Goal: Task Accomplishment & Management: Complete application form

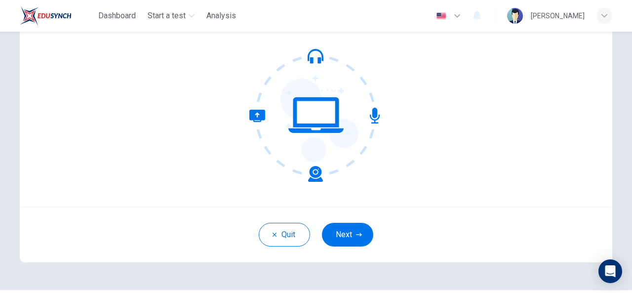
scroll to position [118, 0]
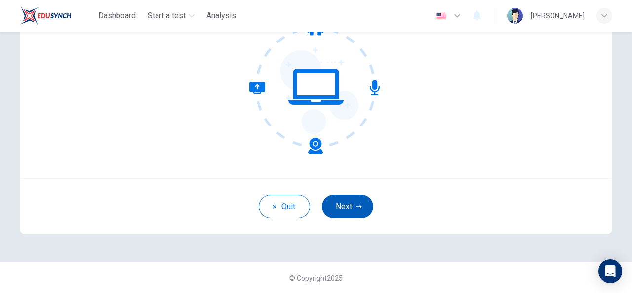
click at [345, 205] on button "Next" at bounding box center [347, 206] width 51 height 24
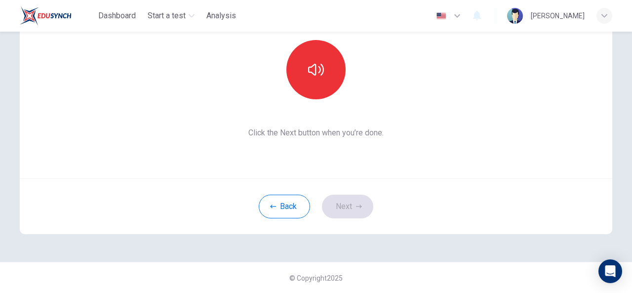
click at [626, 93] on div "This section requires audio. Click the icon to make sure you can hear the tune …" at bounding box center [316, 162] width 632 height 261
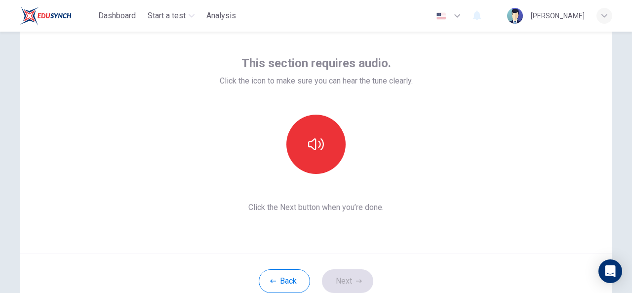
scroll to position [38, 0]
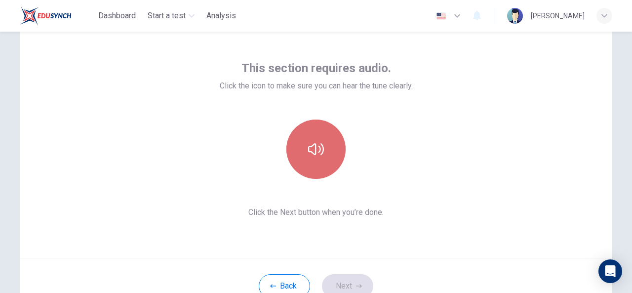
click at [322, 143] on button "button" at bounding box center [315, 148] width 59 height 59
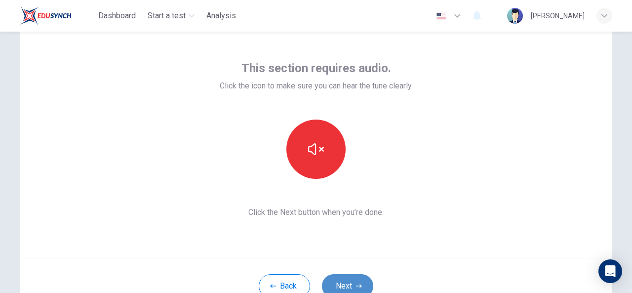
click at [345, 276] on button "Next" at bounding box center [347, 286] width 51 height 24
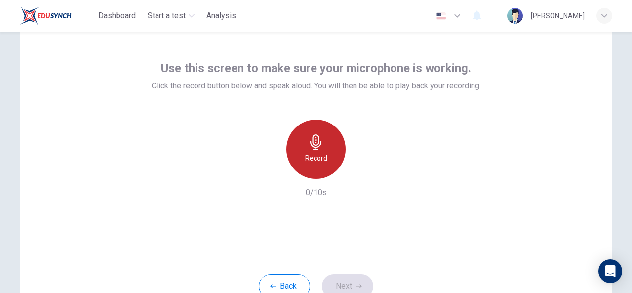
click at [324, 153] on h6 "Record" at bounding box center [316, 158] width 22 height 12
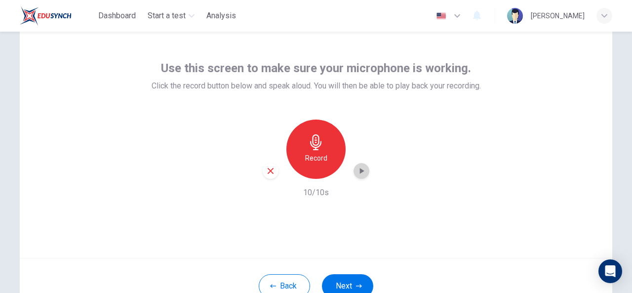
click at [361, 173] on icon "button" at bounding box center [361, 171] width 10 height 10
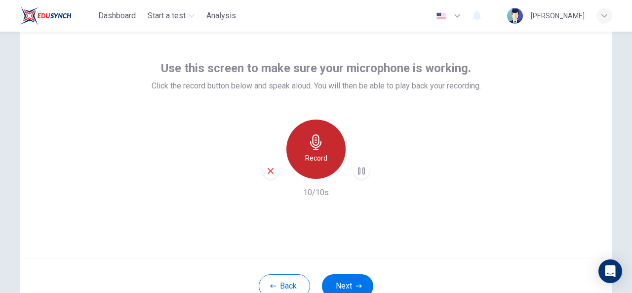
click at [314, 146] on icon "button" at bounding box center [316, 142] width 16 height 16
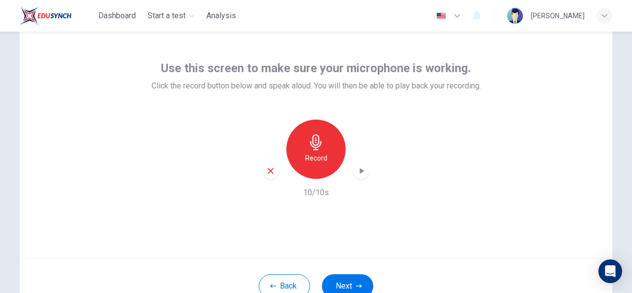
click at [308, 148] on icon "button" at bounding box center [316, 142] width 16 height 16
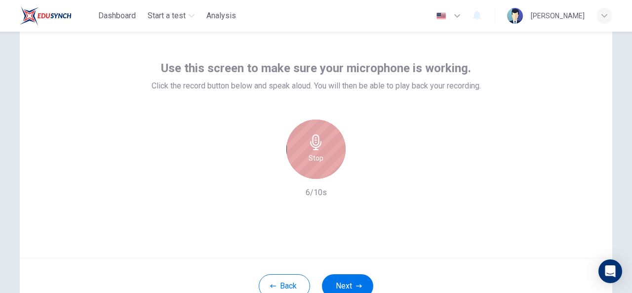
click at [327, 153] on div "Stop" at bounding box center [315, 148] width 59 height 59
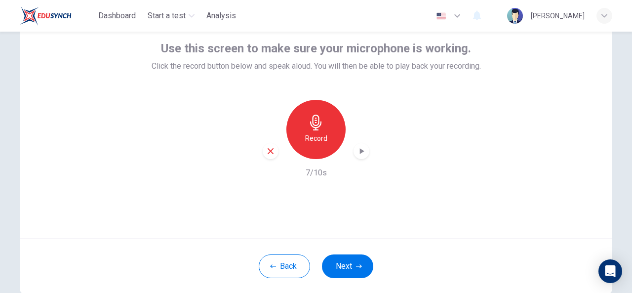
scroll to position [78, 0]
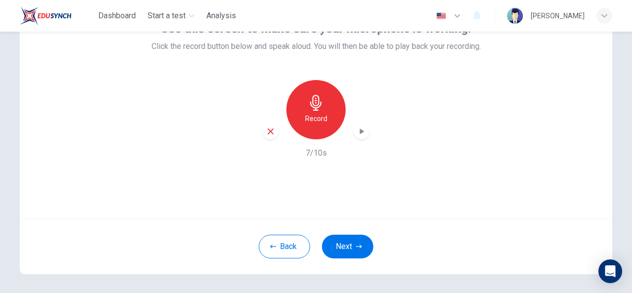
click at [359, 128] on icon "button" at bounding box center [361, 131] width 10 height 10
click at [361, 131] on icon "button" at bounding box center [362, 131] width 4 height 6
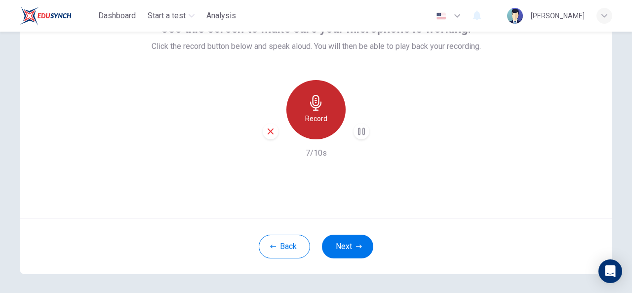
click at [314, 109] on icon "button" at bounding box center [316, 103] width 16 height 16
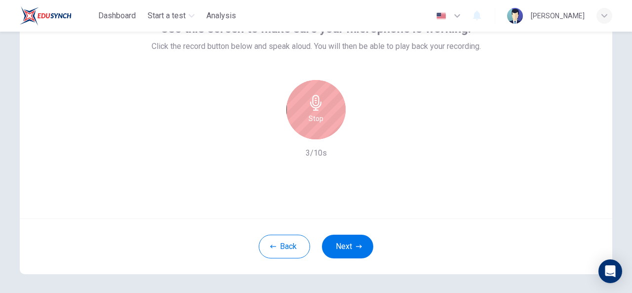
click at [314, 109] on icon "button" at bounding box center [316, 103] width 16 height 16
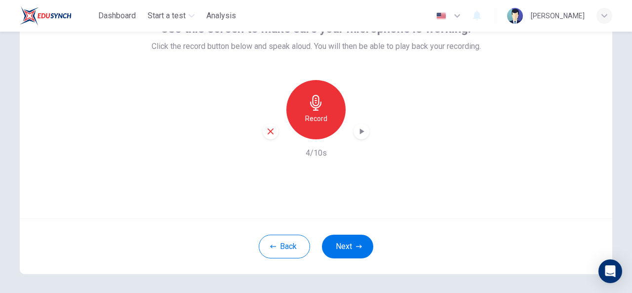
click at [357, 127] on icon "button" at bounding box center [361, 131] width 10 height 10
click at [359, 128] on icon "button" at bounding box center [361, 131] width 10 height 10
click at [356, 132] on icon "button" at bounding box center [361, 131] width 10 height 10
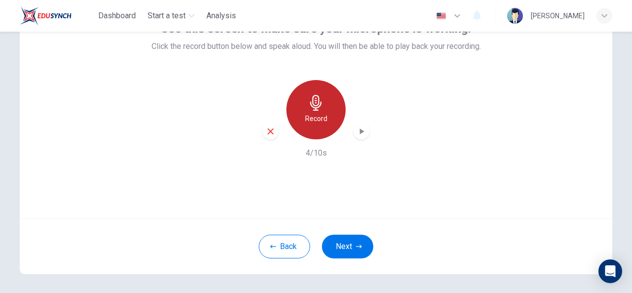
click at [310, 120] on h6 "Record" at bounding box center [316, 119] width 22 height 12
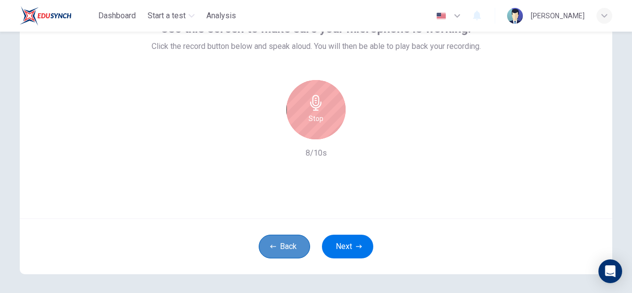
click at [290, 245] on button "Back" at bounding box center [284, 246] width 51 height 24
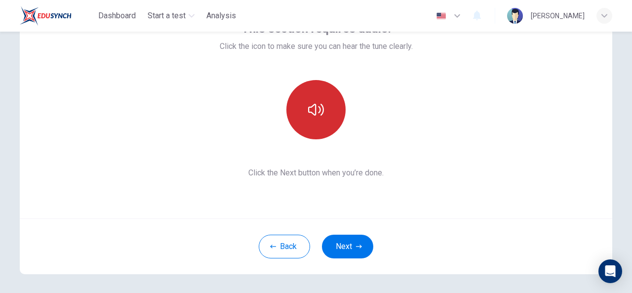
click at [316, 120] on button "button" at bounding box center [315, 109] width 59 height 59
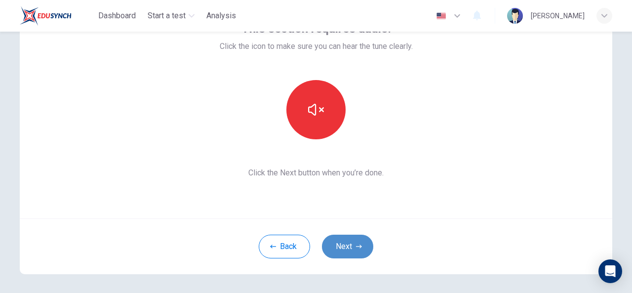
click at [349, 249] on button "Next" at bounding box center [347, 246] width 51 height 24
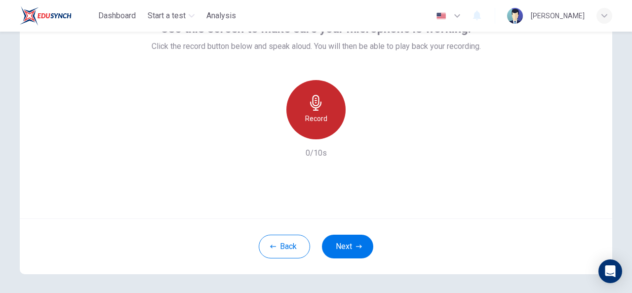
click at [317, 100] on icon "button" at bounding box center [316, 103] width 16 height 16
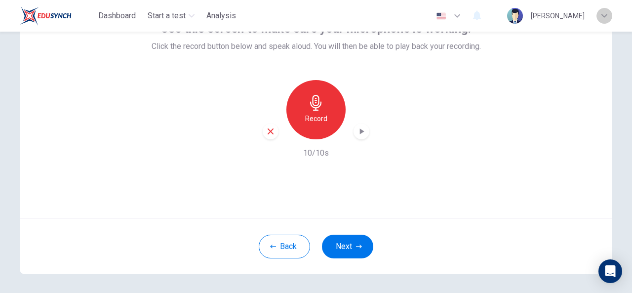
click at [607, 17] on div "button" at bounding box center [604, 16] width 16 height 16
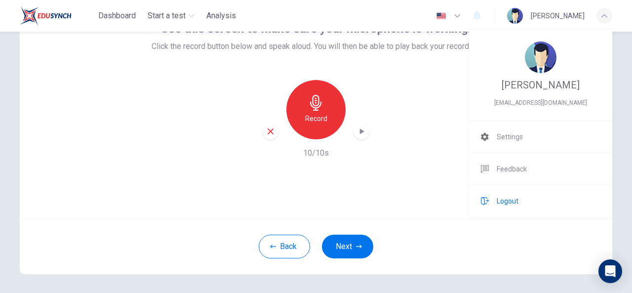
click at [507, 191] on li "Logout" at bounding box center [540, 201] width 143 height 32
